Goal: Communication & Community: Answer question/provide support

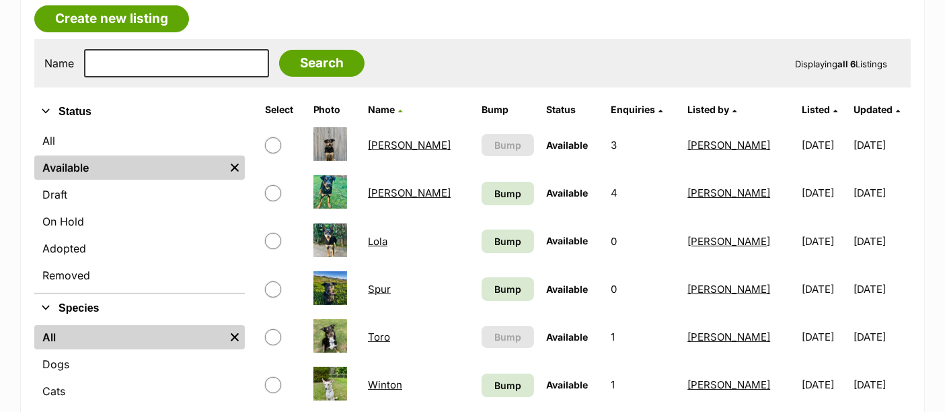
scroll to position [334, 0]
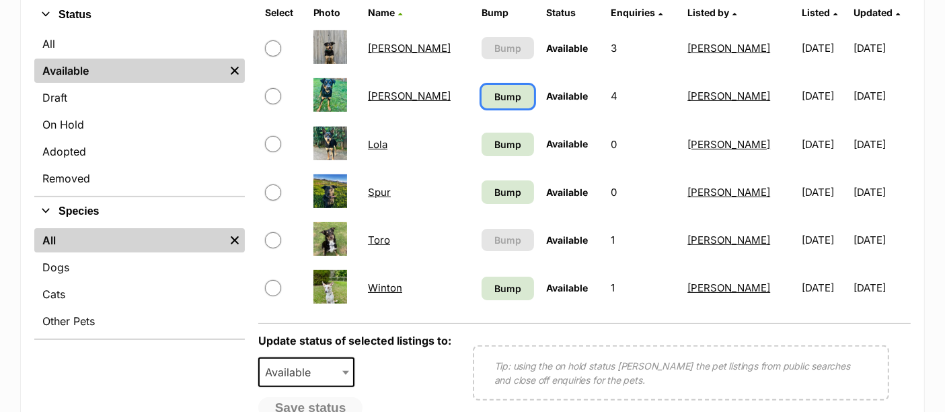
click at [494, 89] on span "Bump" at bounding box center [507, 96] width 27 height 14
click at [494, 137] on span "Bump" at bounding box center [507, 144] width 27 height 14
click at [494, 188] on span "Bump" at bounding box center [507, 192] width 27 height 14
click at [494, 281] on span "Bump" at bounding box center [507, 288] width 27 height 14
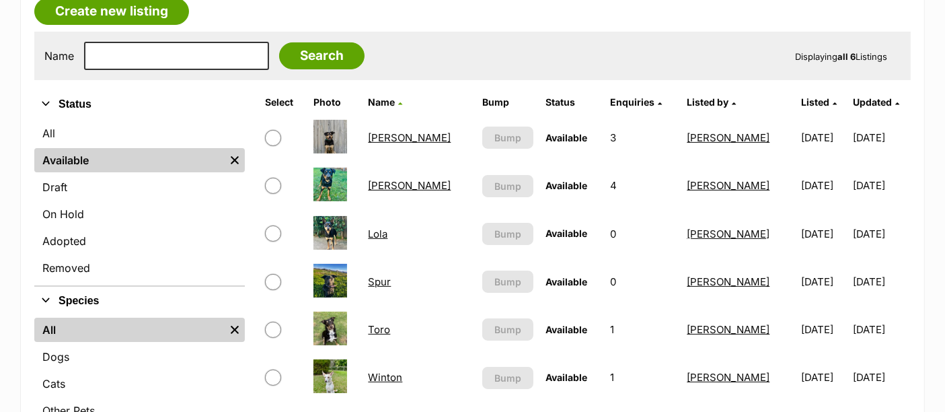
scroll to position [301, 0]
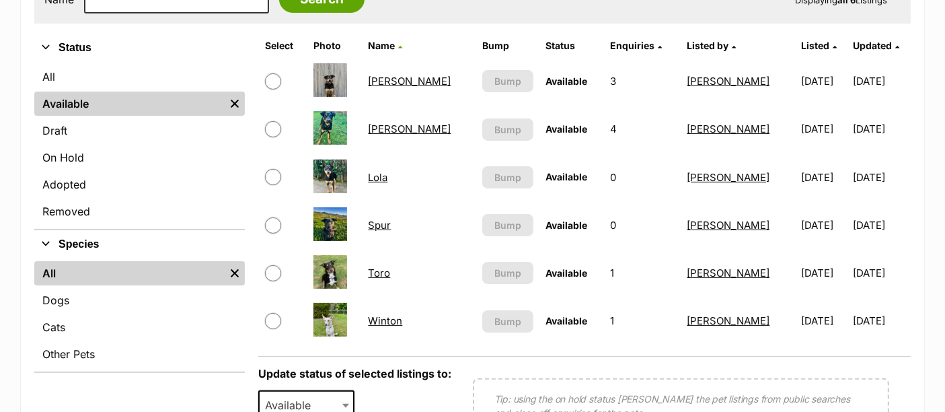
click at [334, 310] on img at bounding box center [330, 320] width 34 height 34
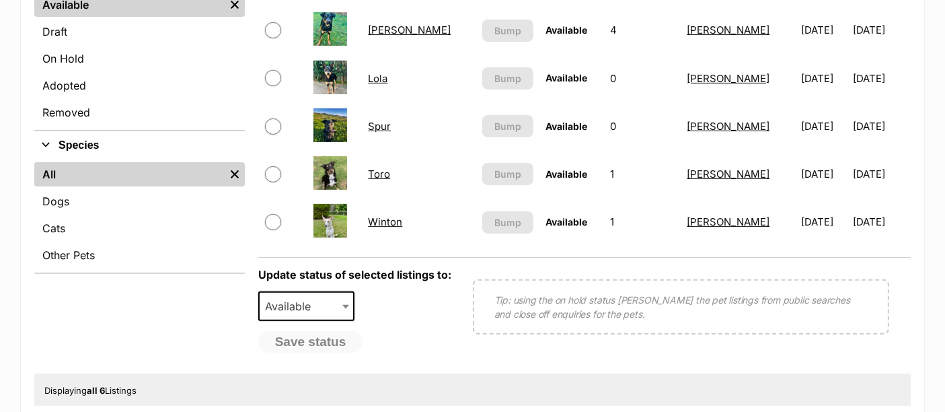
scroll to position [412, 0]
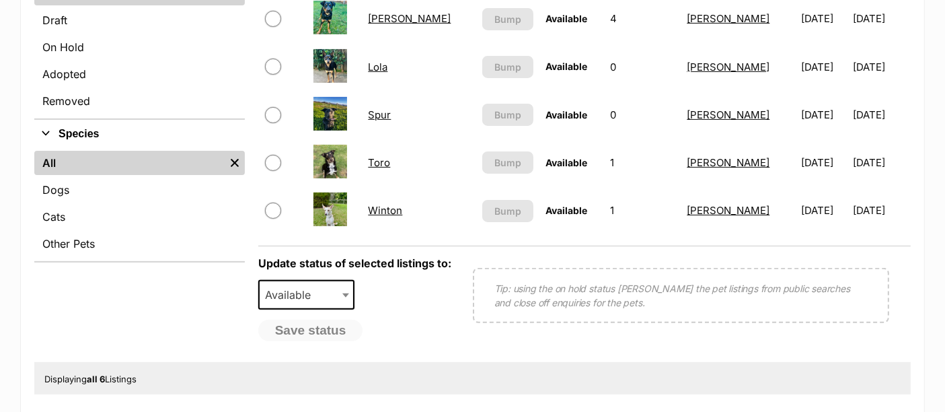
click at [400, 207] on link "Winton" at bounding box center [385, 210] width 34 height 13
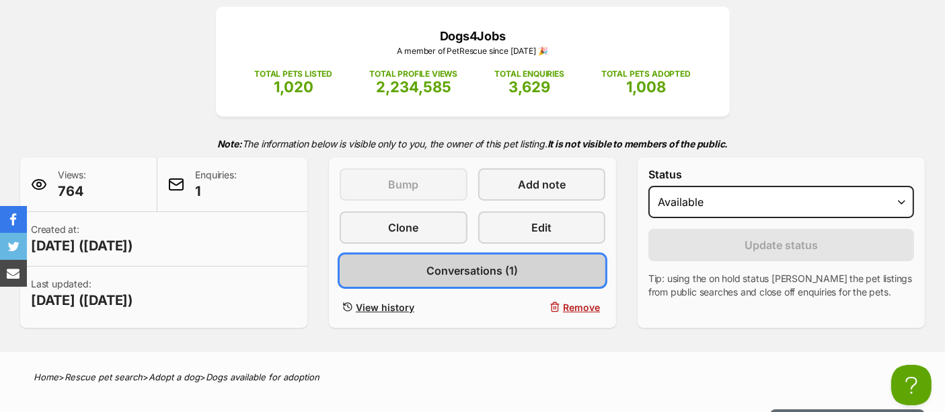
click at [533, 266] on link "Conversations (1)" at bounding box center [473, 270] width 266 height 32
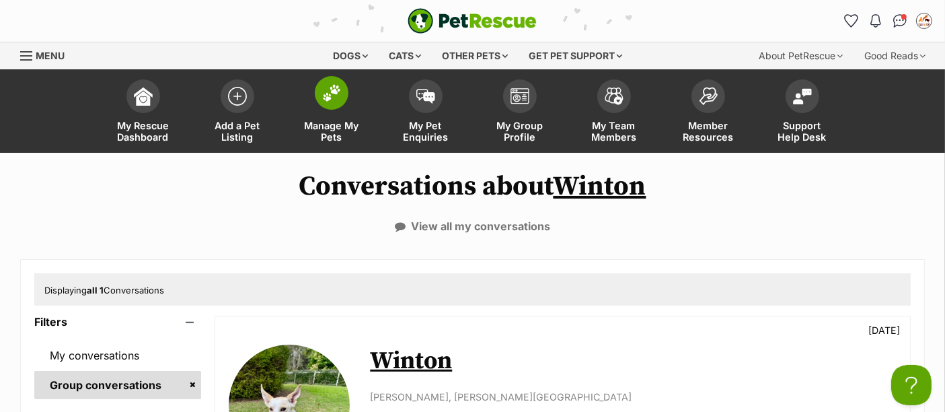
scroll to position [202, 0]
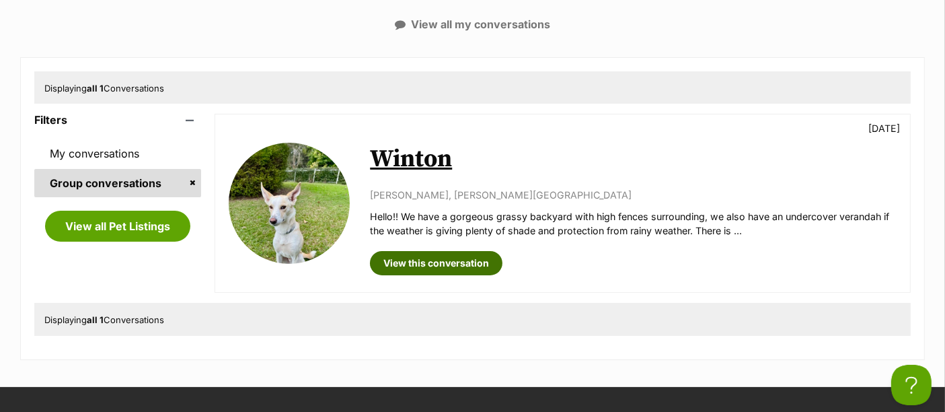
click at [433, 265] on link "View this conversation" at bounding box center [436, 263] width 132 height 24
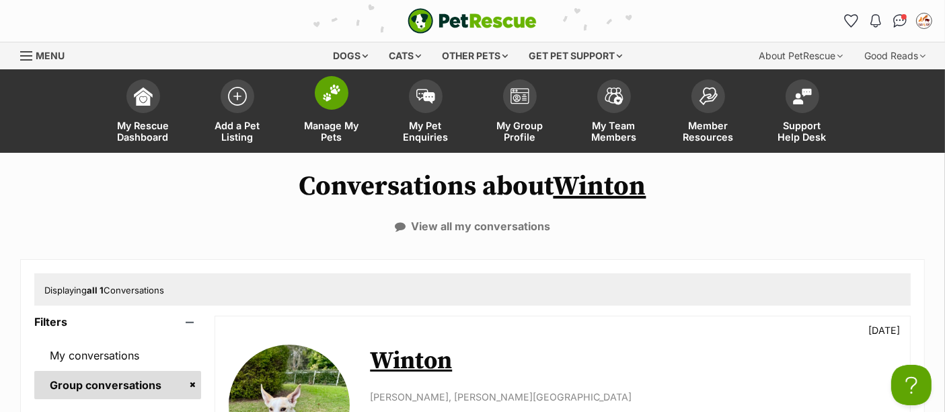
click at [349, 100] on link "Manage My Pets" at bounding box center [331, 113] width 94 height 80
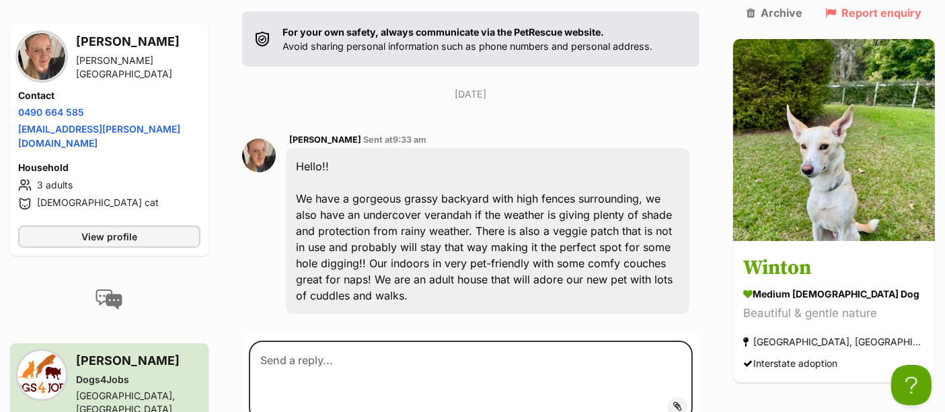
scroll to position [245, 0]
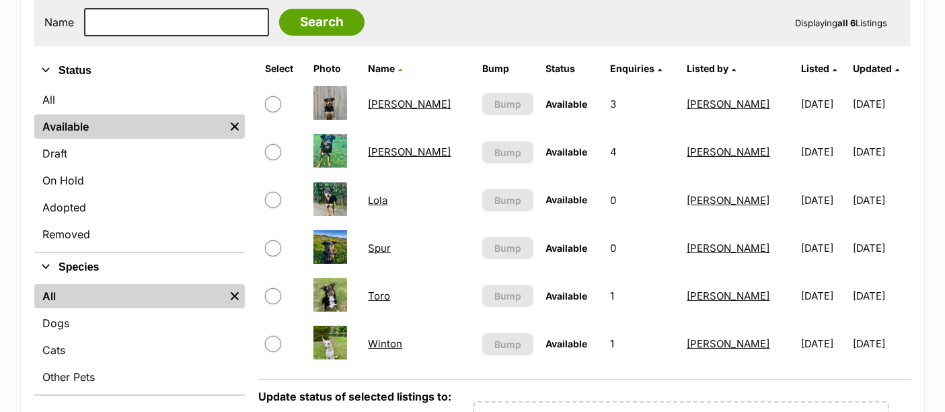
scroll to position [278, 0]
